Goal: Find contact information: Find contact information

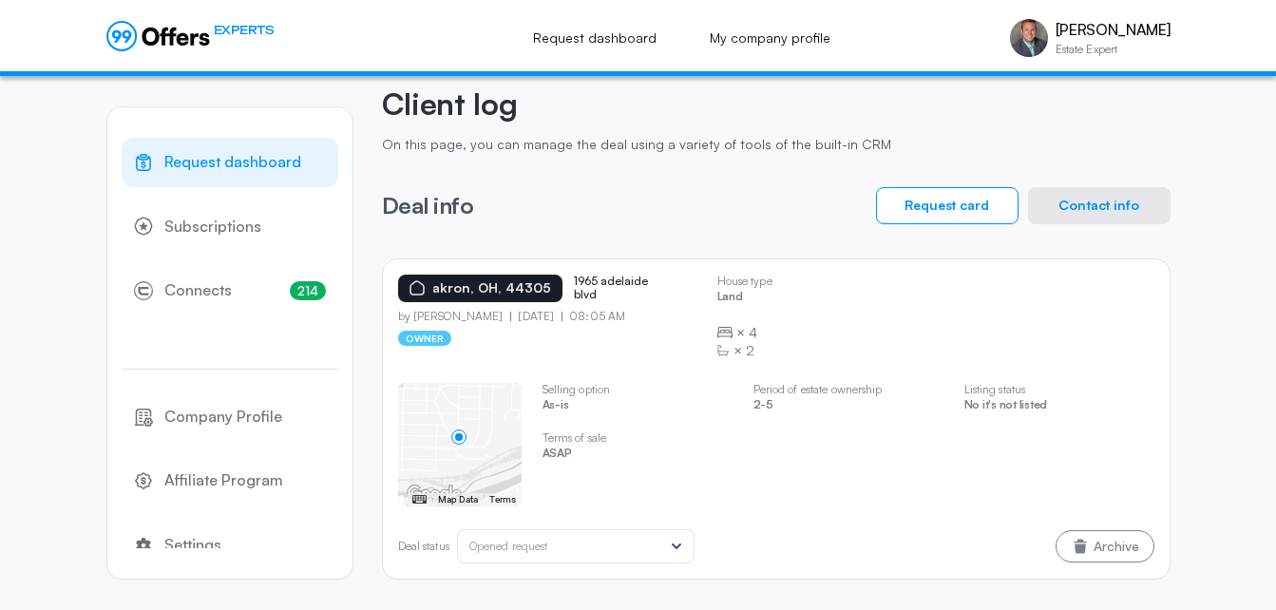
scroll to position [80, 0]
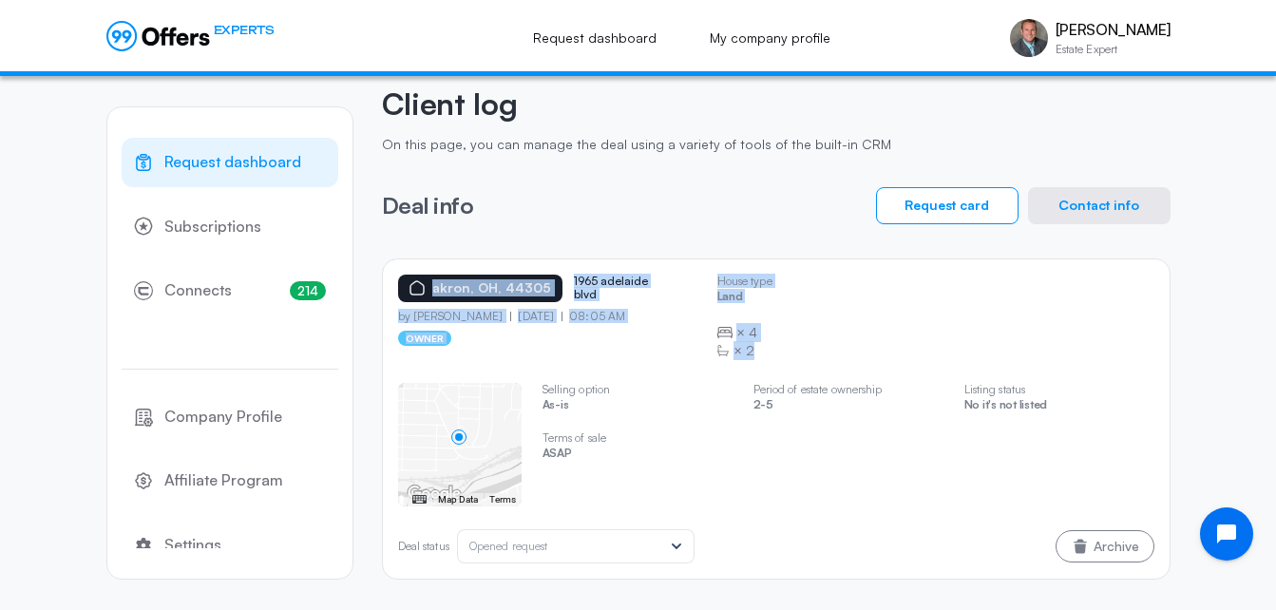
drag, startPoint x: 1081, startPoint y: 469, endPoint x: 391, endPoint y: 272, distance: 717.4
click at [391, 272] on div "[GEOGRAPHIC_DATA] 1965 [GEOGRAPHIC_DATA] blvd by [PERSON_NAME] [DATE] 08:05 AM …" at bounding box center [776, 418] width 789 height 321
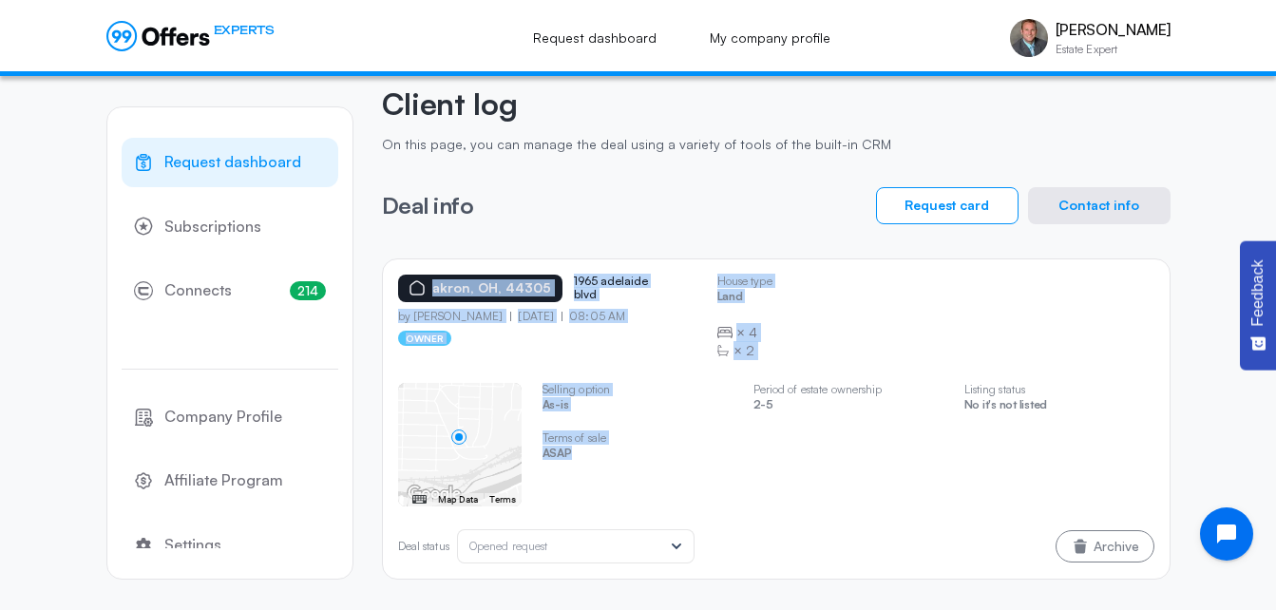
drag, startPoint x: 653, startPoint y: 467, endPoint x: 373, endPoint y: 289, distance: 331.1
click at [373, 289] on div "Request dashboard Subscriptions 214 Connects 214 Company Profile Affiliate Prog…" at bounding box center [638, 303] width 1064 height 614
copy div "[GEOGRAPHIC_DATA] 1965 [GEOGRAPHIC_DATA] blvd by [PERSON_NAME] [DATE] 08:05 AM …"
click at [1064, 201] on button "Contact info" at bounding box center [1099, 205] width 143 height 37
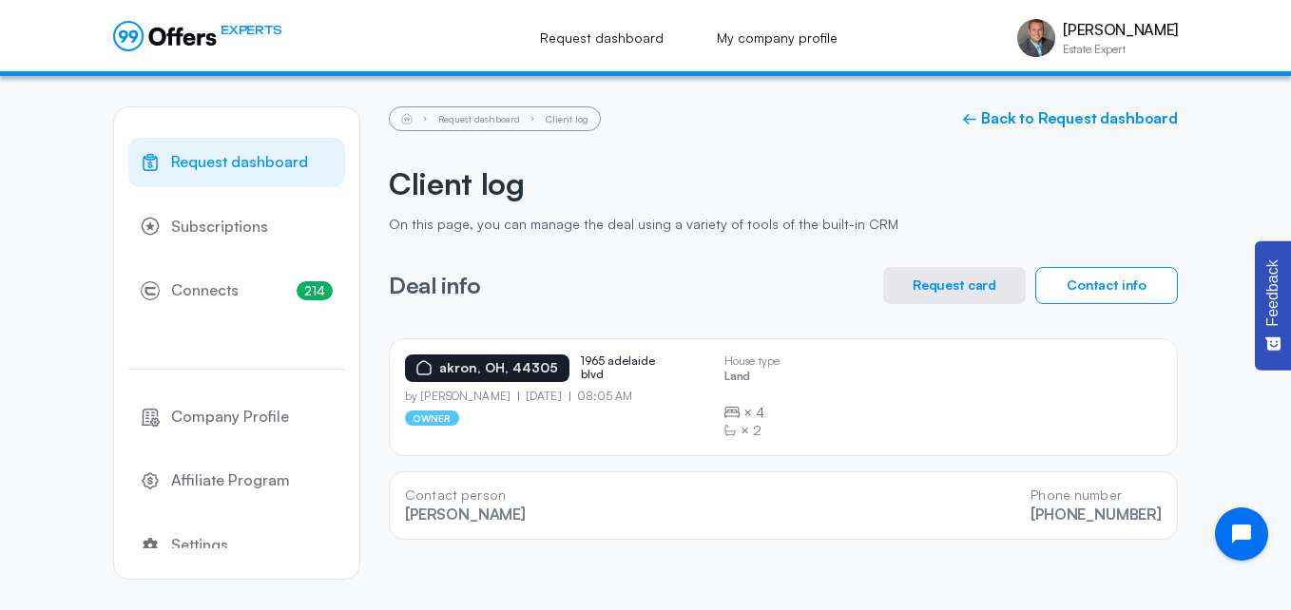
drag, startPoint x: 1166, startPoint y: 524, endPoint x: 384, endPoint y: 492, distance: 782.7
click at [384, 492] on div "Request dashboard Subscriptions 214 Connects 214 Company Profile Affiliate Prog…" at bounding box center [645, 343] width 1064 height 534
copy div "Contact person [PERSON_NAME] Phone number [PHONE_NUMBER]"
